Goal: Task Accomplishment & Management: Use online tool/utility

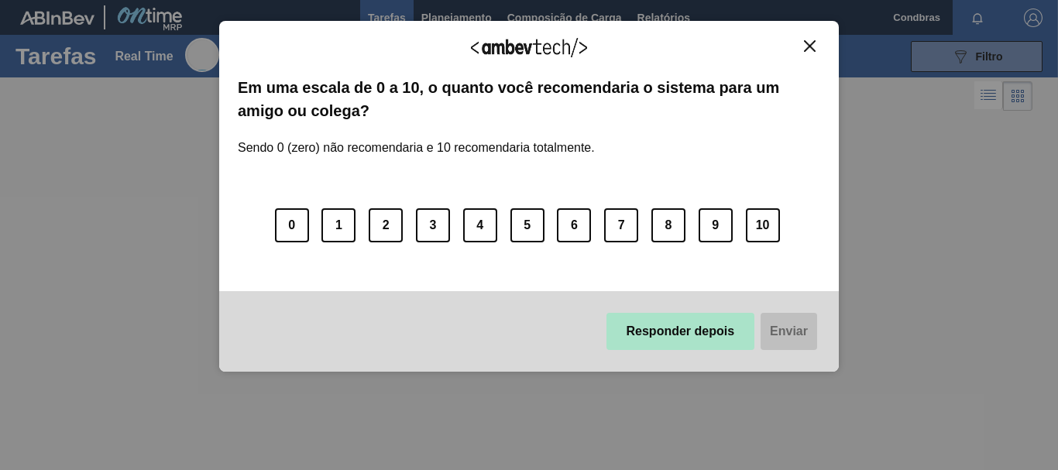
click at [722, 338] on button "Responder depois" at bounding box center [680, 331] width 149 height 37
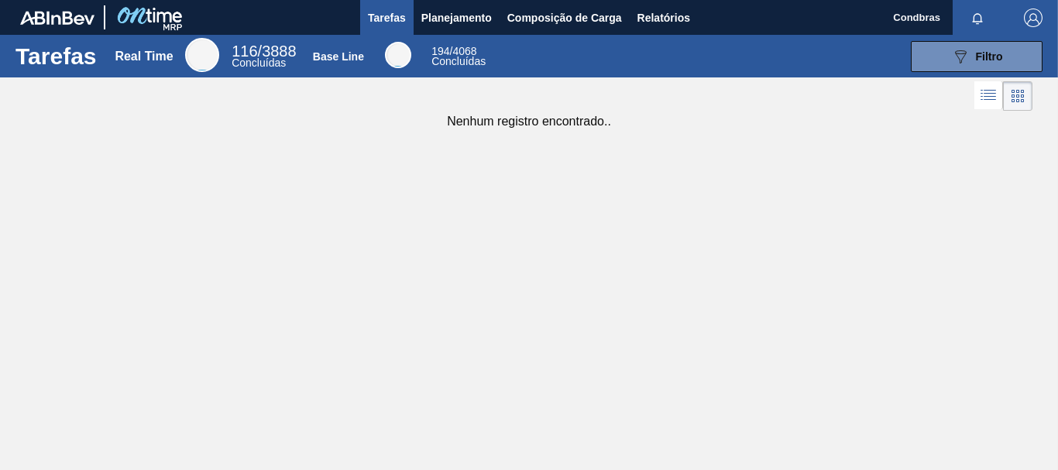
click at [393, 12] on span "Tarefas" at bounding box center [387, 18] width 38 height 19
click at [455, 13] on span "Planejamento" at bounding box center [456, 18] width 70 height 19
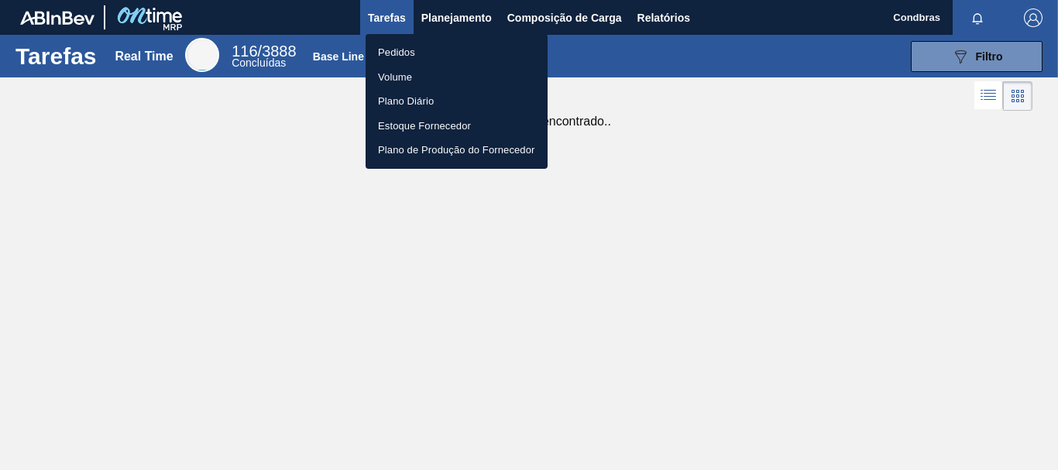
click at [403, 50] on li "Pedidos" at bounding box center [456, 52] width 182 height 25
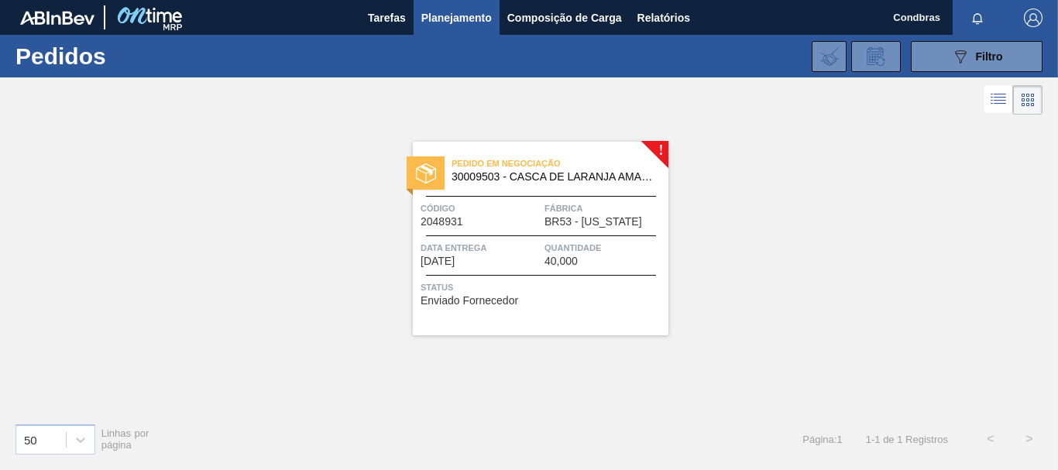
click at [531, 178] on span "30009503 - CASCA DE LARANJA AMARGA - IN NATURA" at bounding box center [553, 177] width 204 height 12
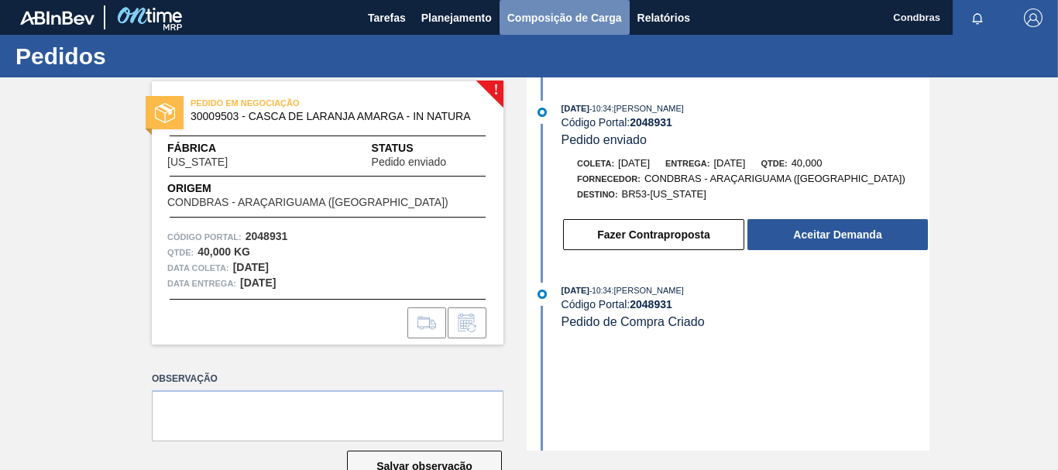
click at [532, 17] on span "Composição de Carga" at bounding box center [564, 18] width 115 height 19
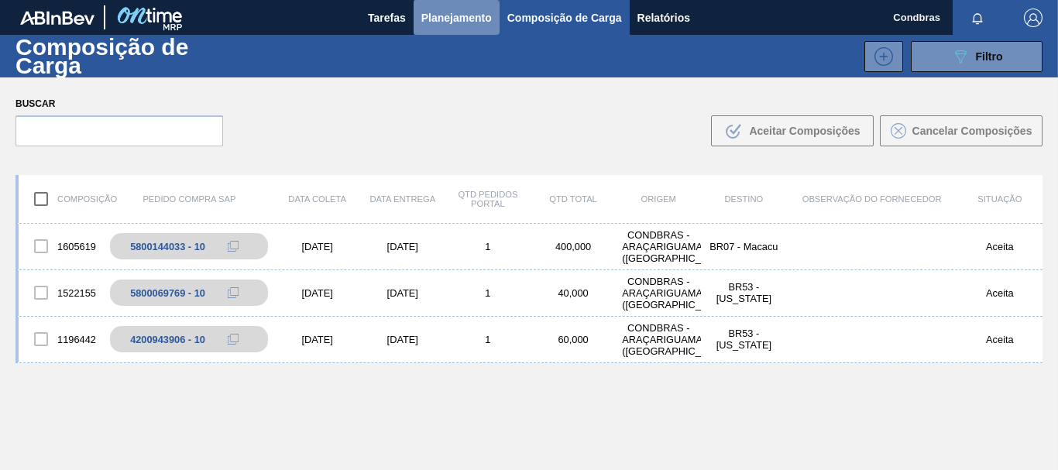
click at [475, 29] on button "Planejamento" at bounding box center [456, 17] width 86 height 35
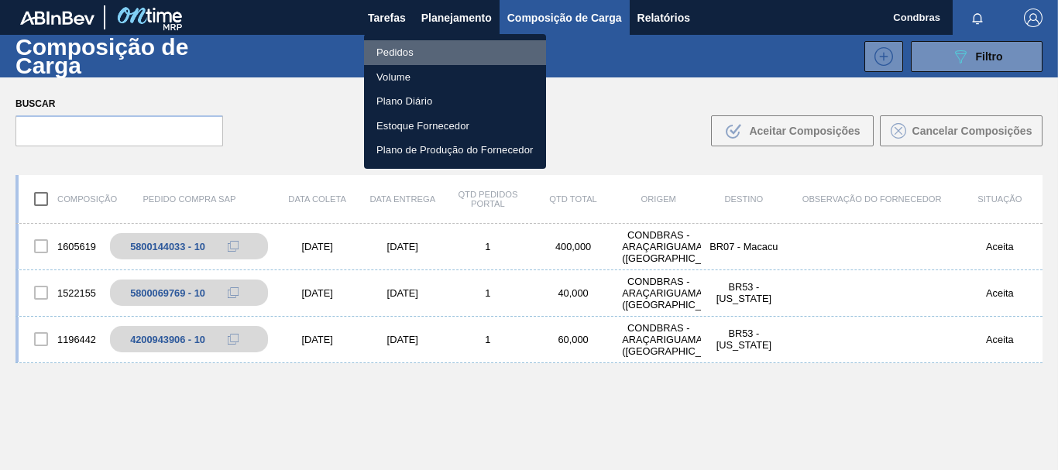
click at [405, 48] on li "Pedidos" at bounding box center [455, 52] width 182 height 25
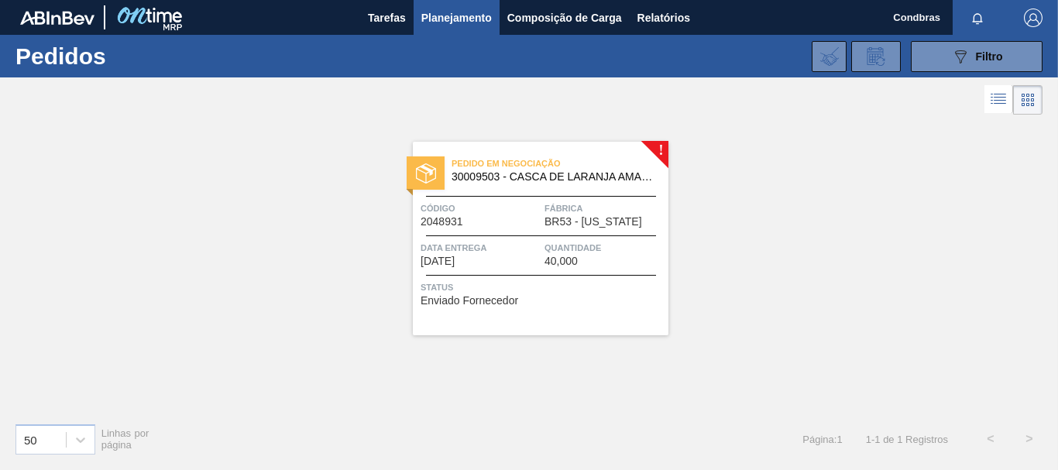
click at [519, 172] on span "30009503 - CASCA DE LARANJA AMARGA - IN NATURA" at bounding box center [553, 177] width 204 height 12
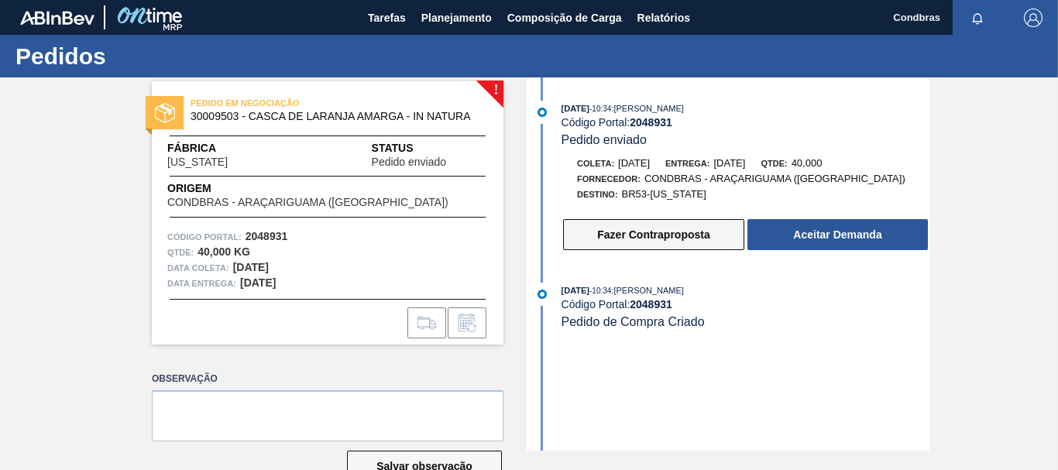
click at [649, 237] on button "Fazer Contraproposta" at bounding box center [653, 234] width 181 height 31
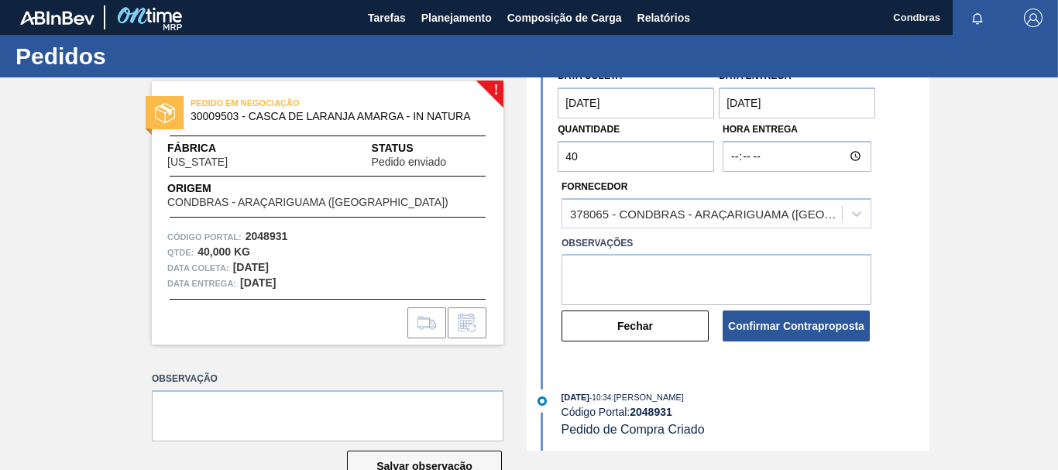
scroll to position [151, 0]
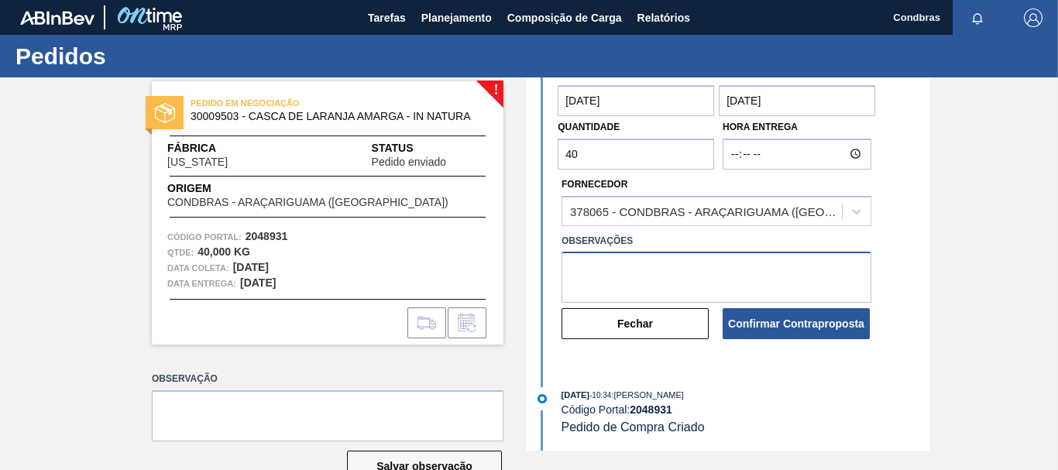
click at [586, 270] on textarea at bounding box center [716, 277] width 310 height 51
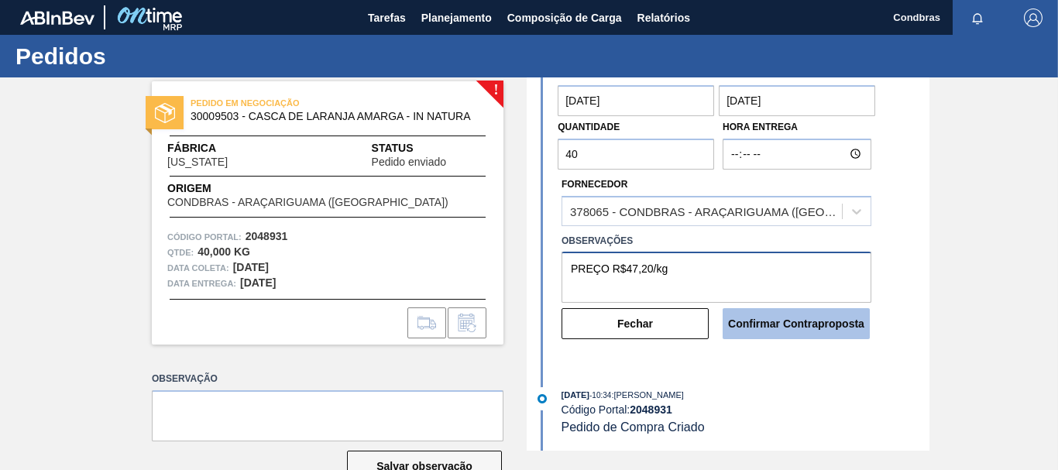
type textarea "PREÇO R$47,20/kg"
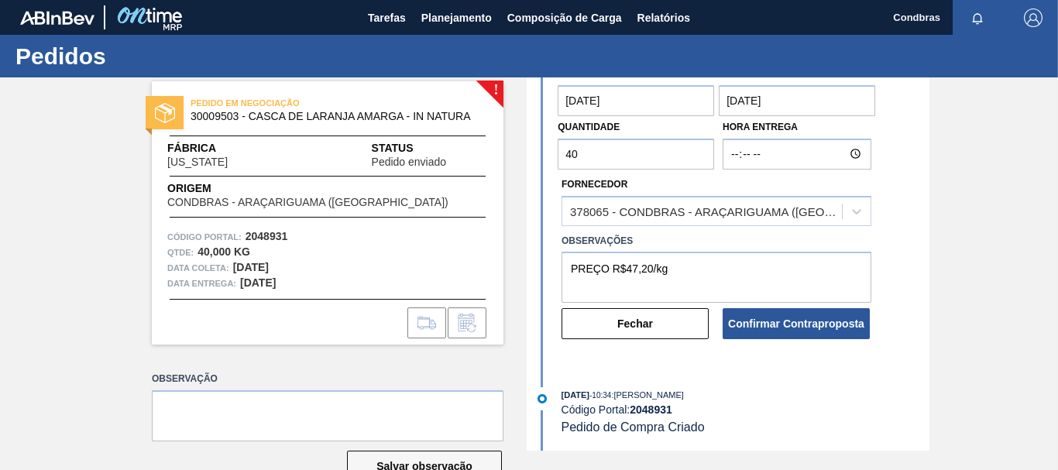
click at [784, 319] on button "Confirmar Contraproposta" at bounding box center [795, 323] width 147 height 31
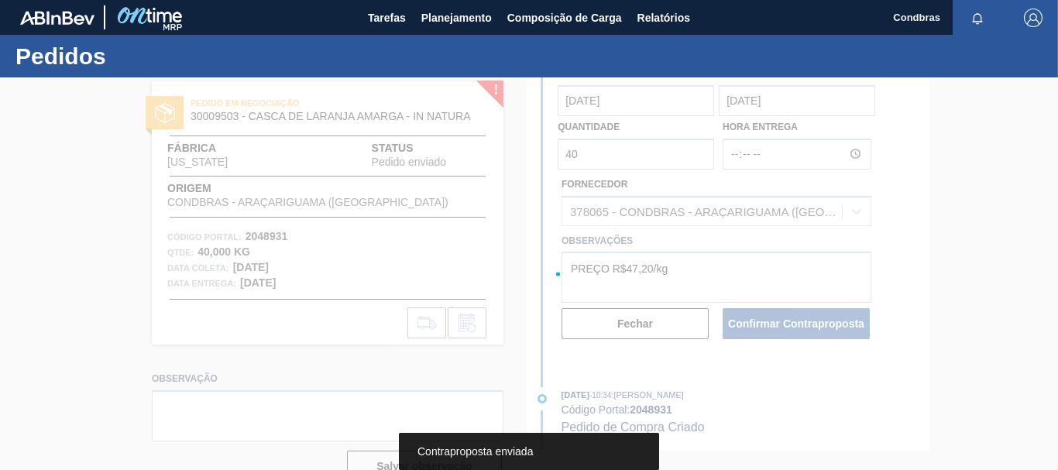
scroll to position [0, 0]
